Goal: Information Seeking & Learning: Learn about a topic

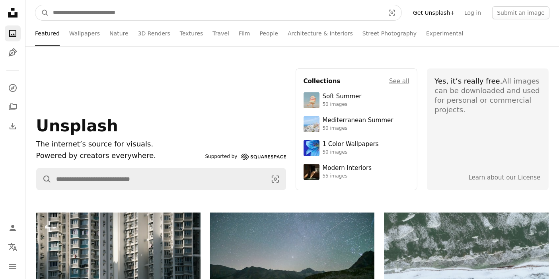
click at [100, 12] on input "Find visuals sitewide" at bounding box center [216, 12] width 334 height 15
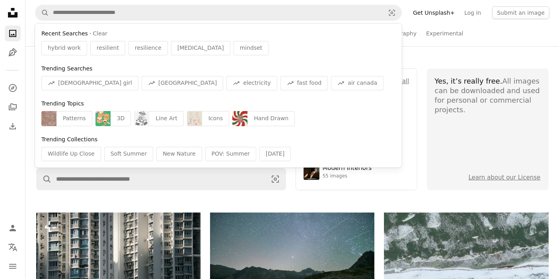
click at [488, 33] on ul "Featured Wallpapers Nature 3D Renders Textures Travel Film People Architecture …" at bounding box center [309, 33] width 480 height 25
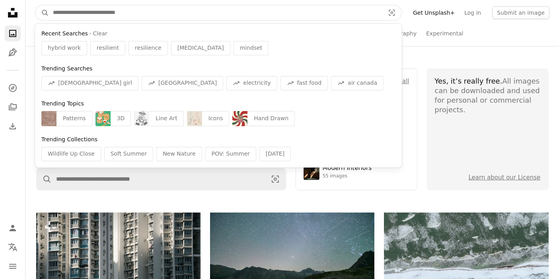
click at [234, 14] on input "Find visuals sitewide" at bounding box center [216, 12] width 334 height 15
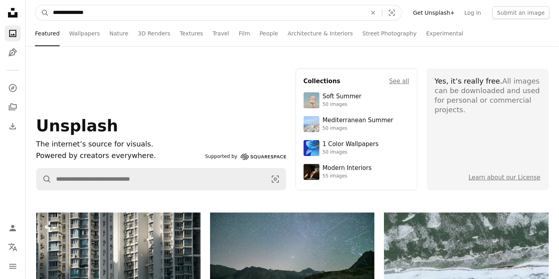
type input "**********"
click at [35, 5] on button "A magnifying glass" at bounding box center [42, 12] width 14 height 15
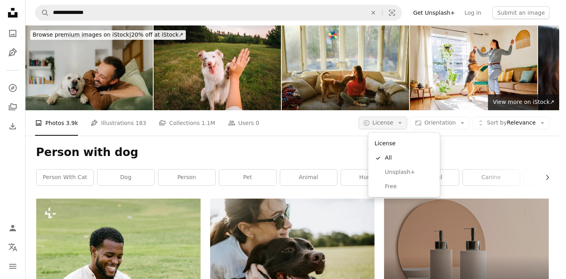
click at [404, 124] on icon "Arrow down" at bounding box center [399, 122] width 7 height 7
click at [392, 188] on span "Free" at bounding box center [409, 187] width 49 height 8
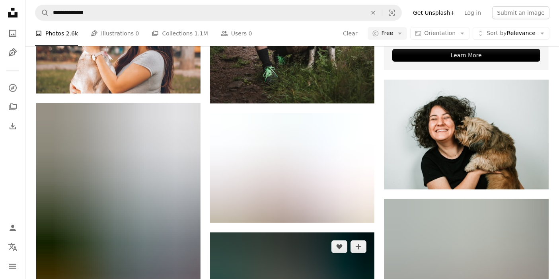
scroll to position [368, 0]
